Goal: Check status: Check status

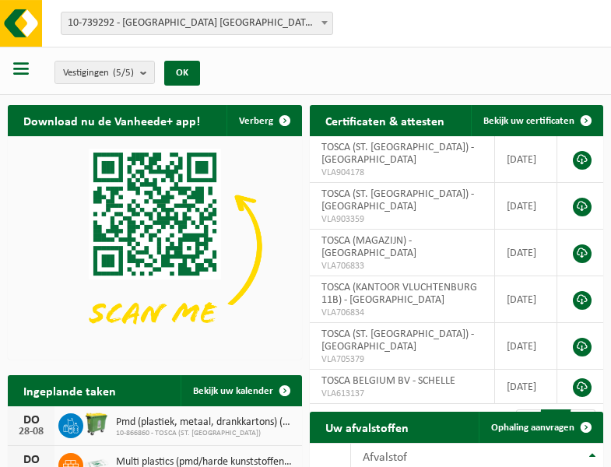
click at [325, 23] on b at bounding box center [325, 23] width 6 height 4
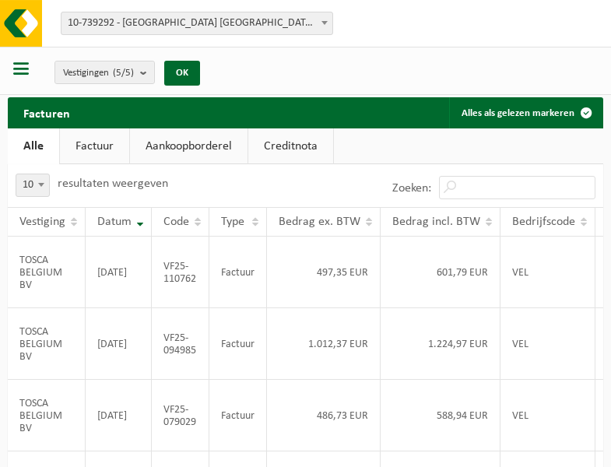
click at [325, 23] on b at bounding box center [325, 23] width 6 height 4
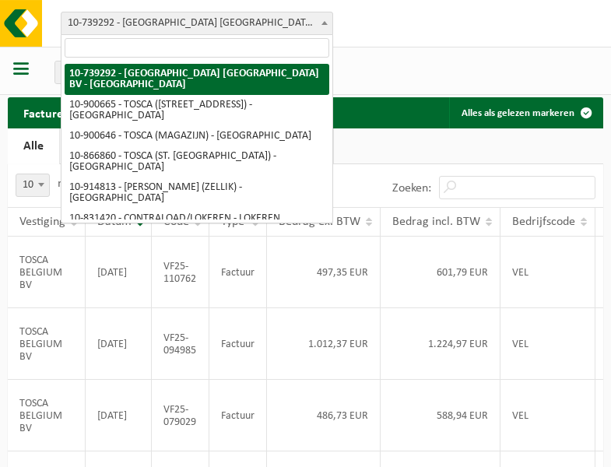
select select "119212"
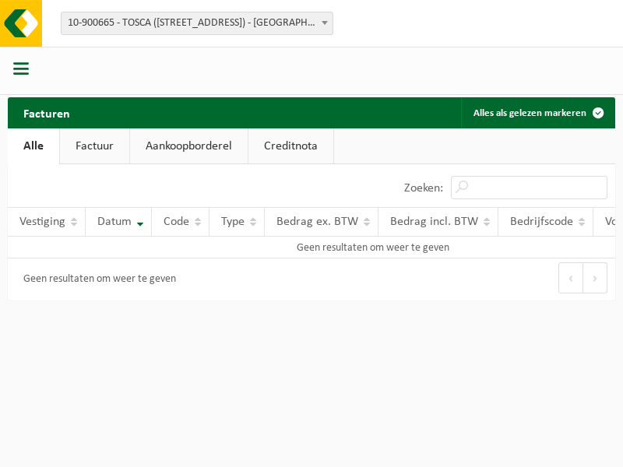
click at [325, 23] on b at bounding box center [325, 23] width 6 height 4
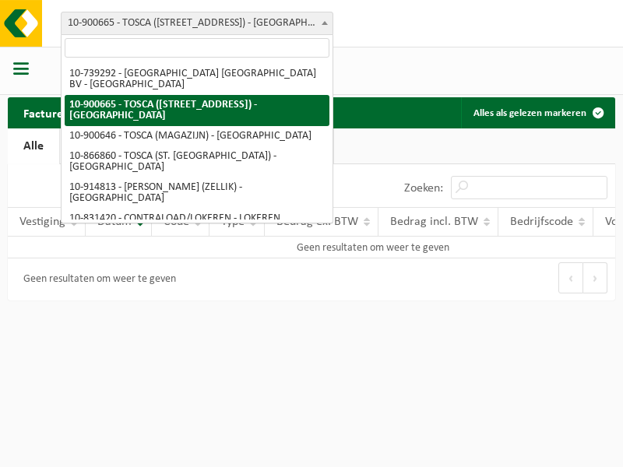
select select "119209"
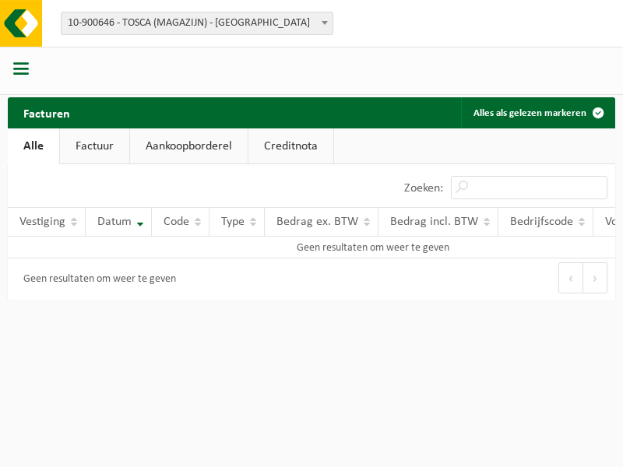
click at [325, 23] on b at bounding box center [325, 23] width 6 height 4
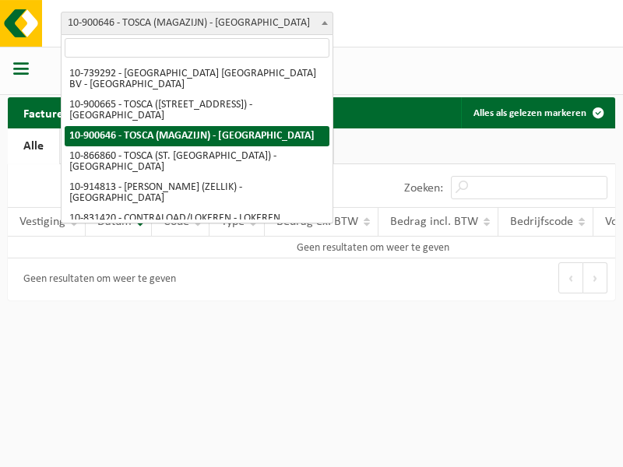
select select "103057"
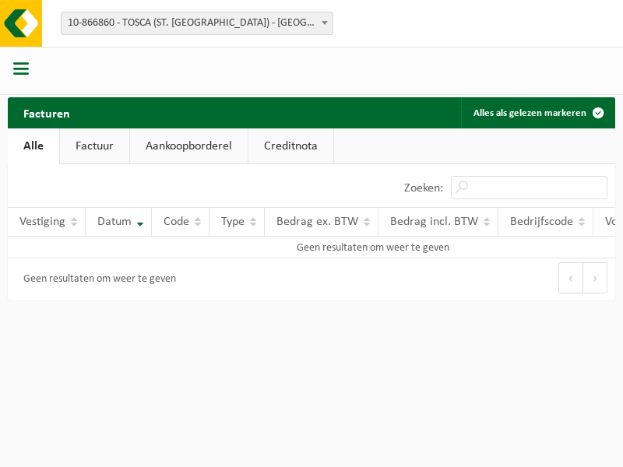
click at [325, 23] on b at bounding box center [325, 23] width 6 height 4
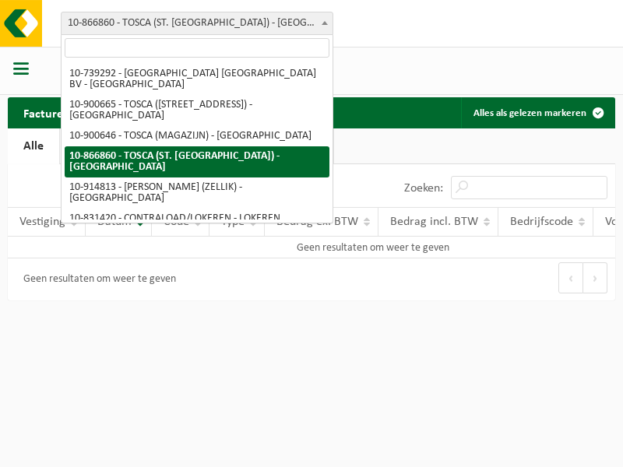
select select "126716"
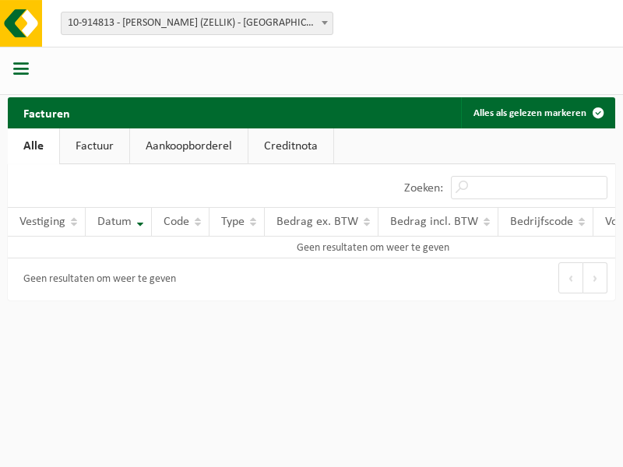
click at [325, 23] on b at bounding box center [325, 23] width 6 height 4
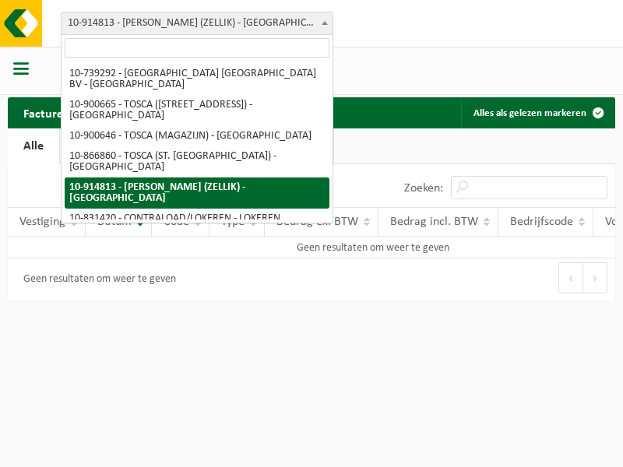
select select "88625"
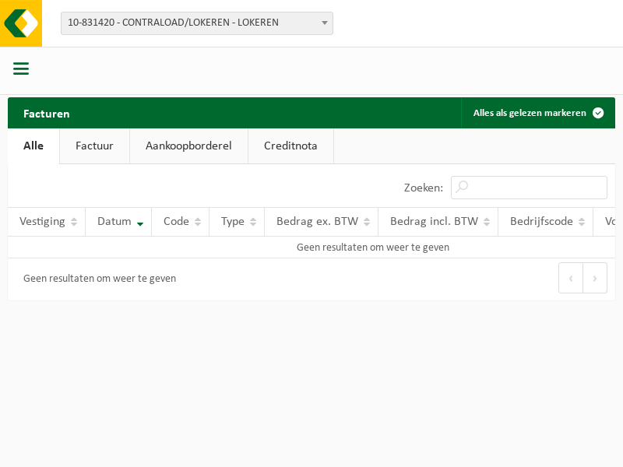
click at [325, 23] on b at bounding box center [325, 23] width 6 height 4
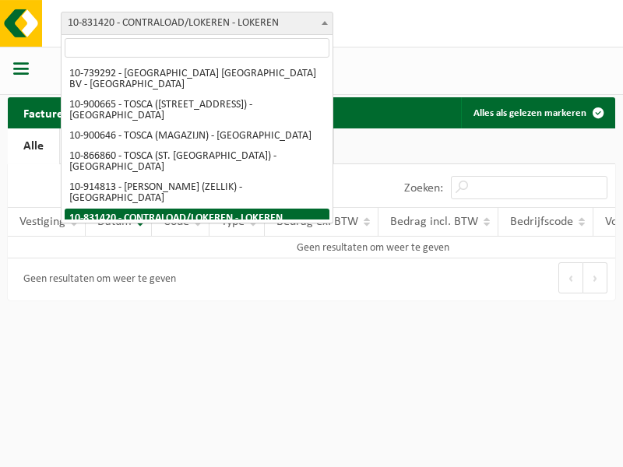
select select "99558"
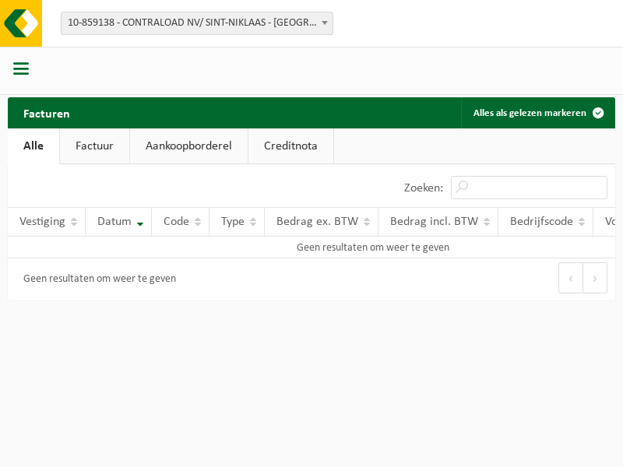
click at [325, 23] on b at bounding box center [325, 23] width 6 height 4
